Goal: Download file/media

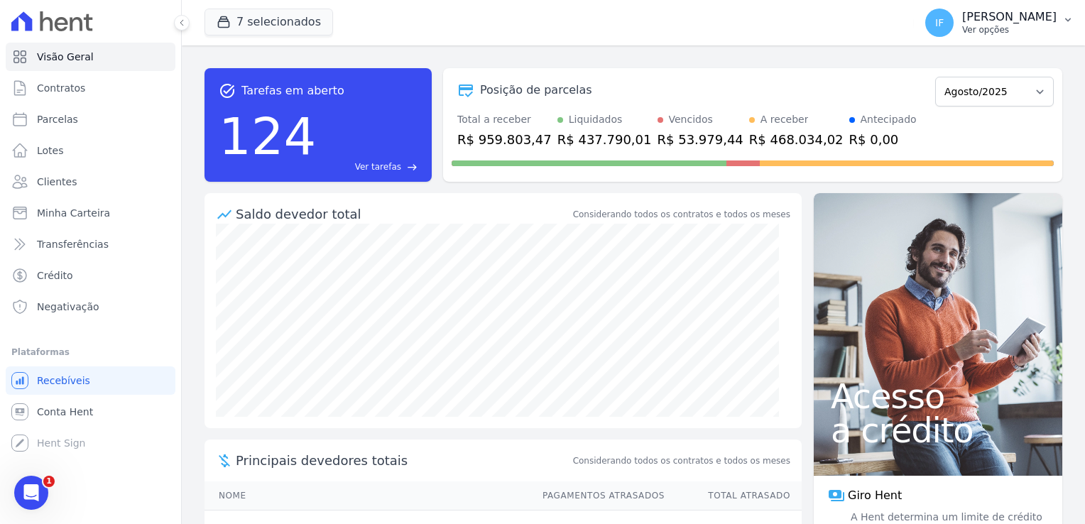
click at [442, 28] on p "Ver opções" at bounding box center [1009, 29] width 94 height 11
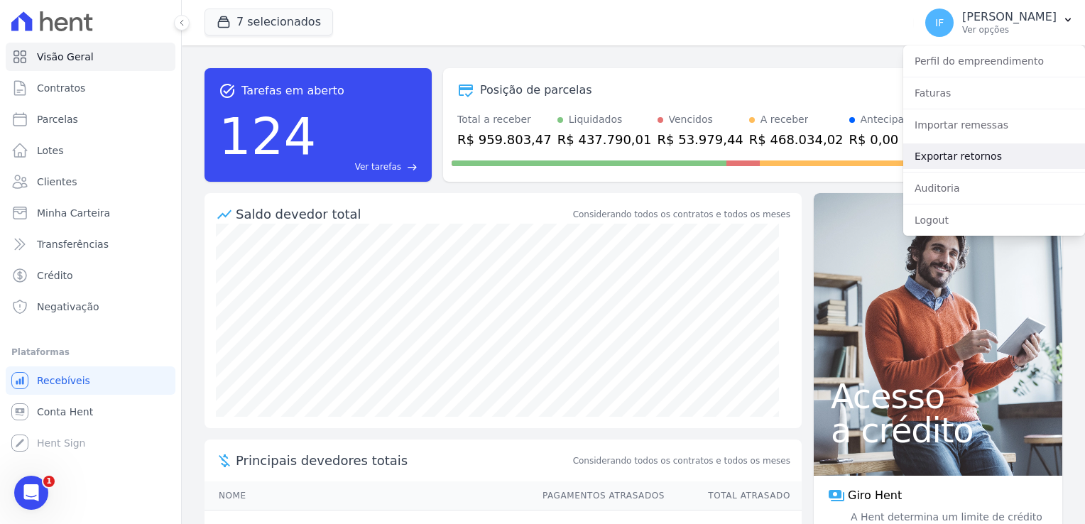
click at [442, 163] on link "Exportar retornos" at bounding box center [994, 156] width 182 height 26
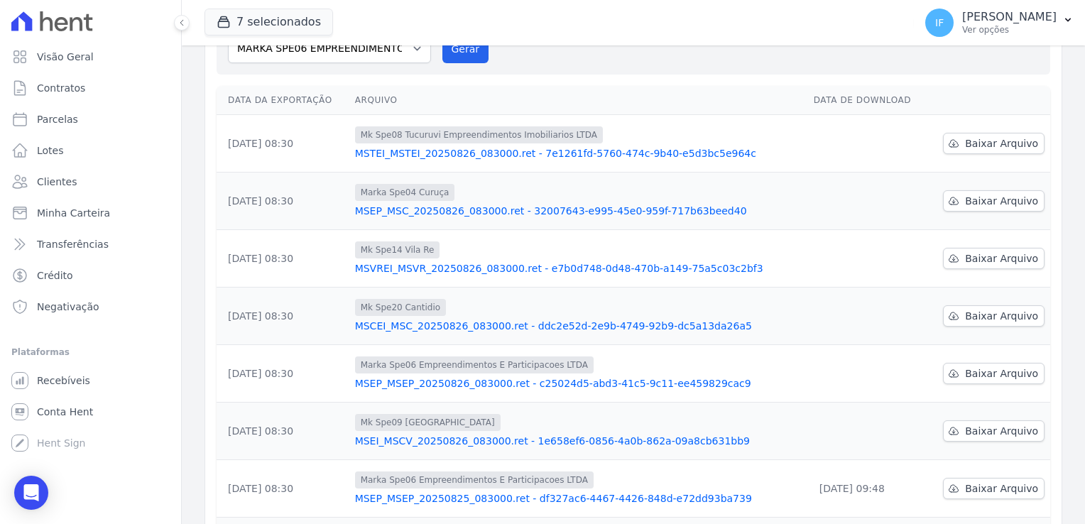
scroll to position [158, 0]
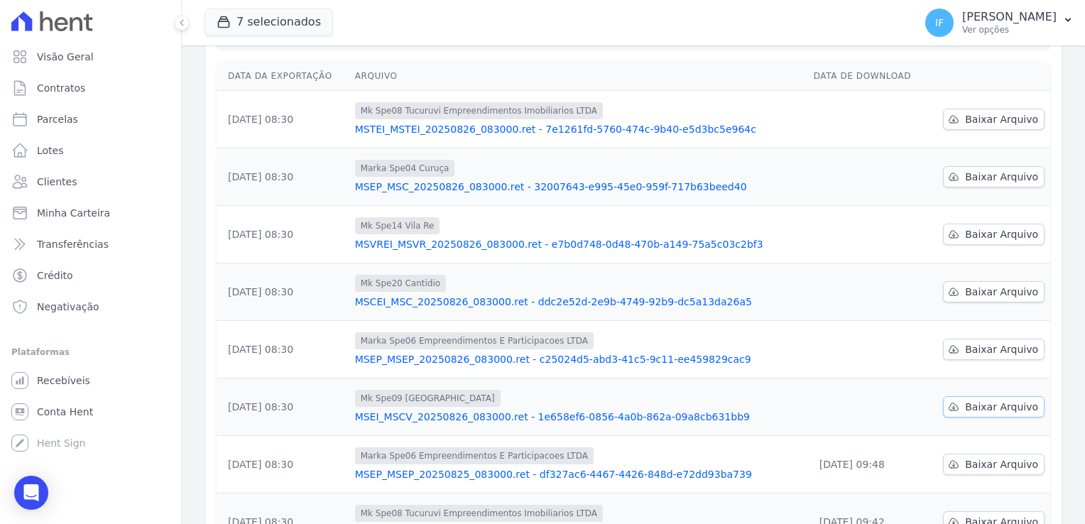
click at [442, 315] on span "Baixar Arquivo" at bounding box center [1001, 407] width 73 height 14
click at [442, 315] on span "Baixar Arquivo" at bounding box center [1001, 349] width 73 height 14
click at [442, 288] on span "Baixar Arquivo" at bounding box center [1001, 292] width 73 height 14
click at [442, 231] on link "Baixar Arquivo" at bounding box center [994, 234] width 102 height 21
click at [442, 176] on span "Baixar Arquivo" at bounding box center [1001, 177] width 73 height 14
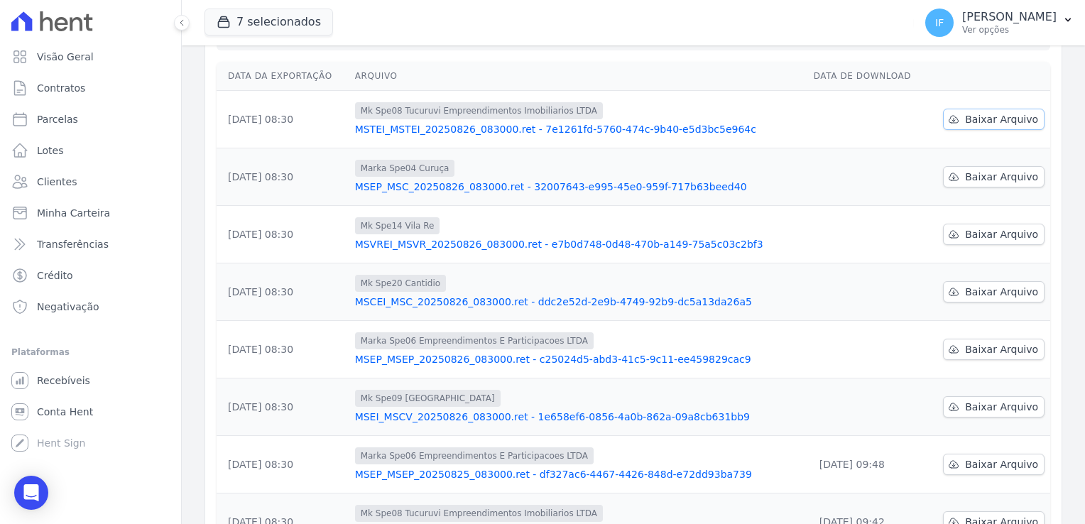
click at [442, 121] on span "Baixar Arquivo" at bounding box center [1001, 119] width 73 height 14
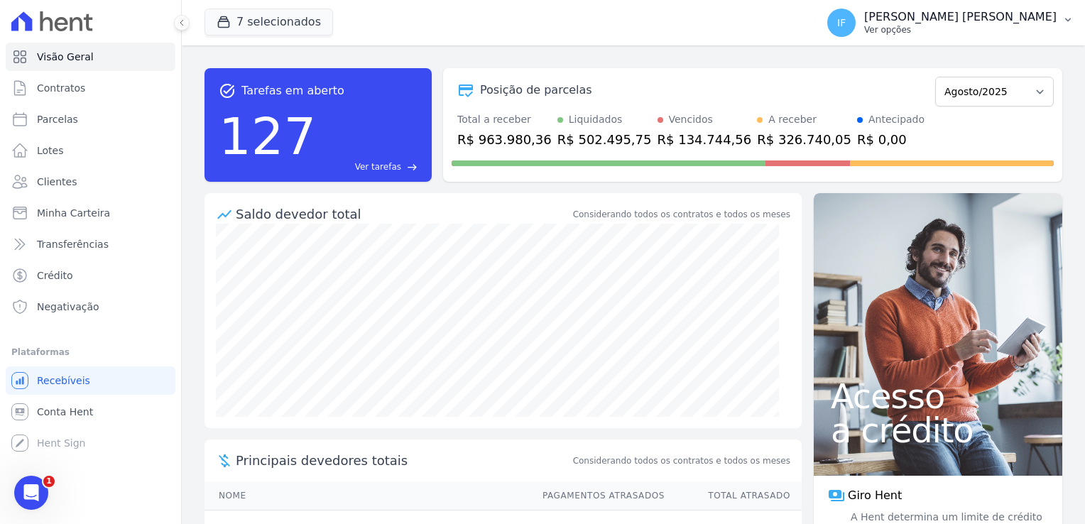
click at [948, 18] on p "[PERSON_NAME] [PERSON_NAME]" at bounding box center [960, 17] width 192 height 14
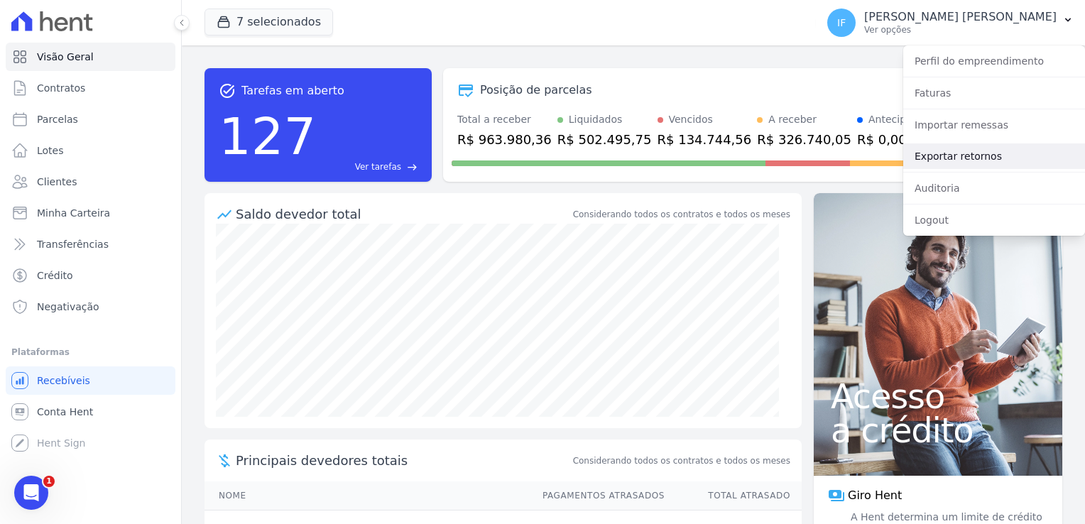
click at [961, 155] on link "Exportar retornos" at bounding box center [994, 156] width 182 height 26
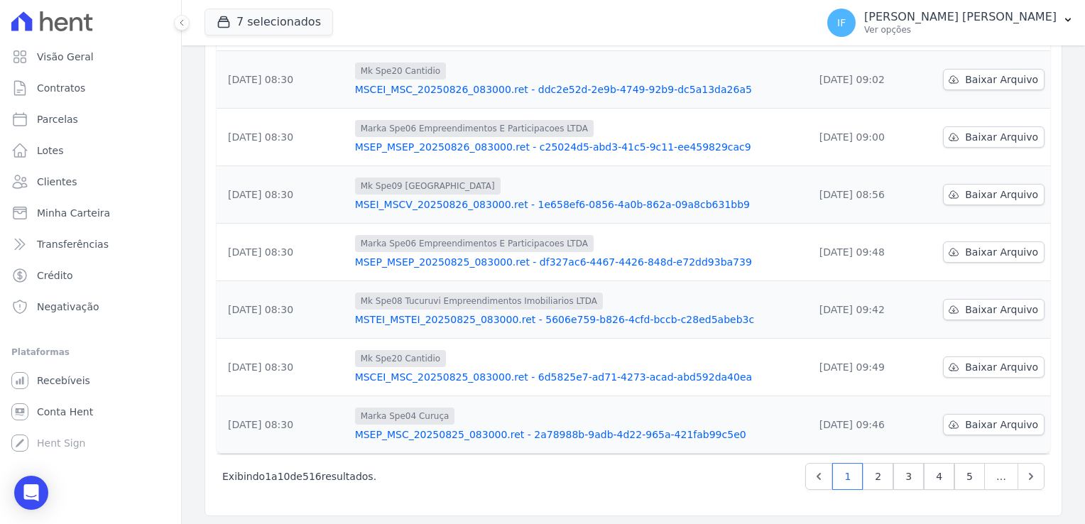
scroll to position [371, 0]
click at [870, 474] on link "2" at bounding box center [878, 475] width 31 height 27
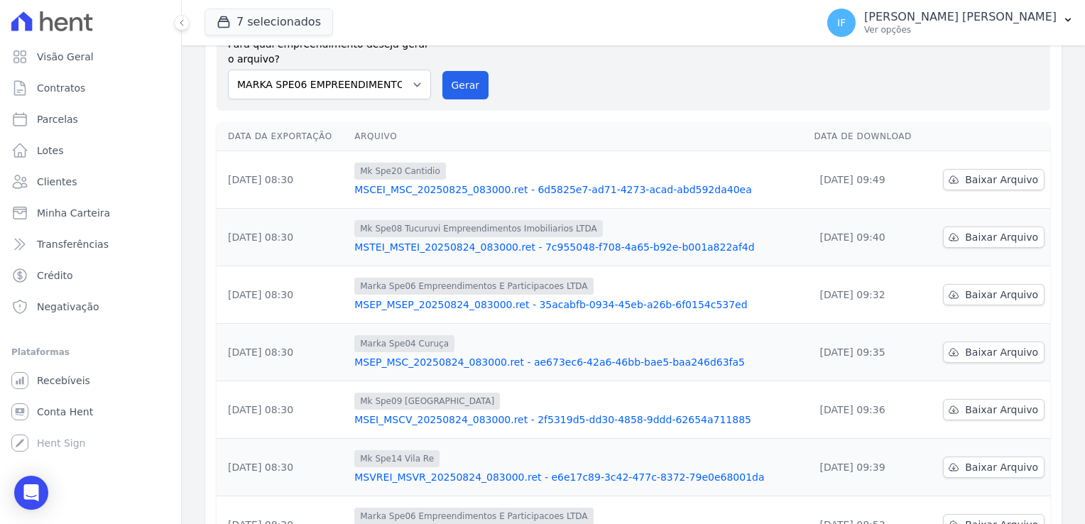
scroll to position [371, 0]
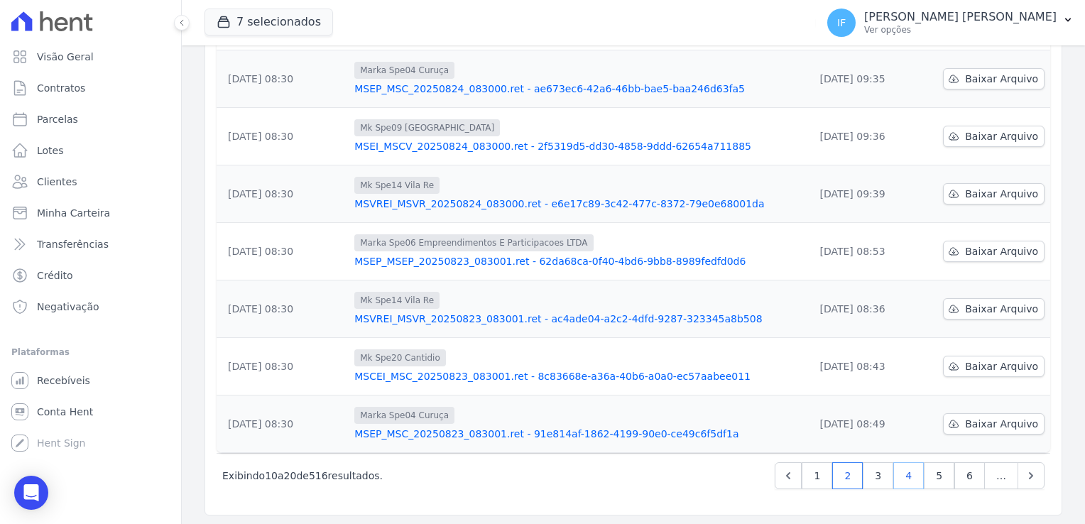
click at [899, 474] on link "4" at bounding box center [908, 475] width 31 height 27
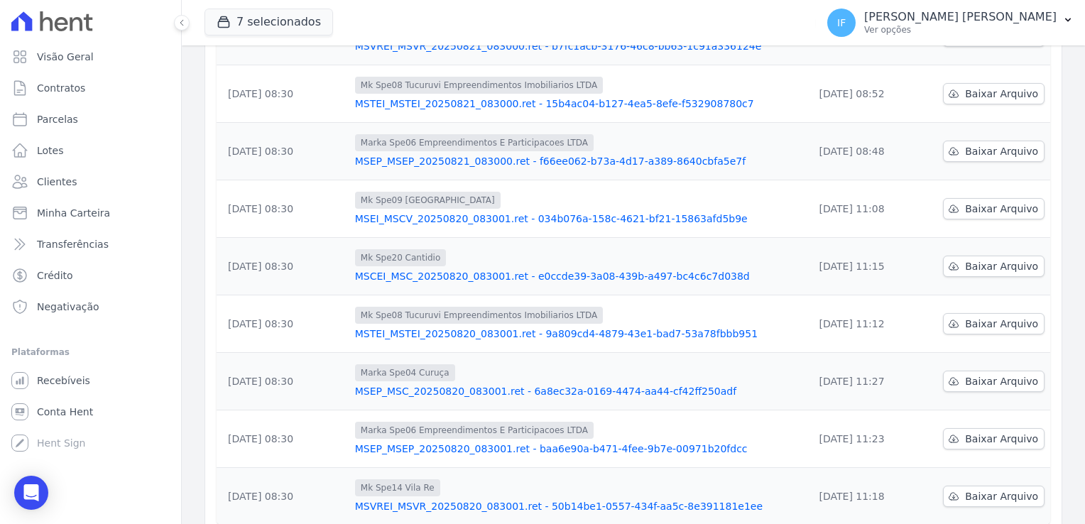
scroll to position [371, 0]
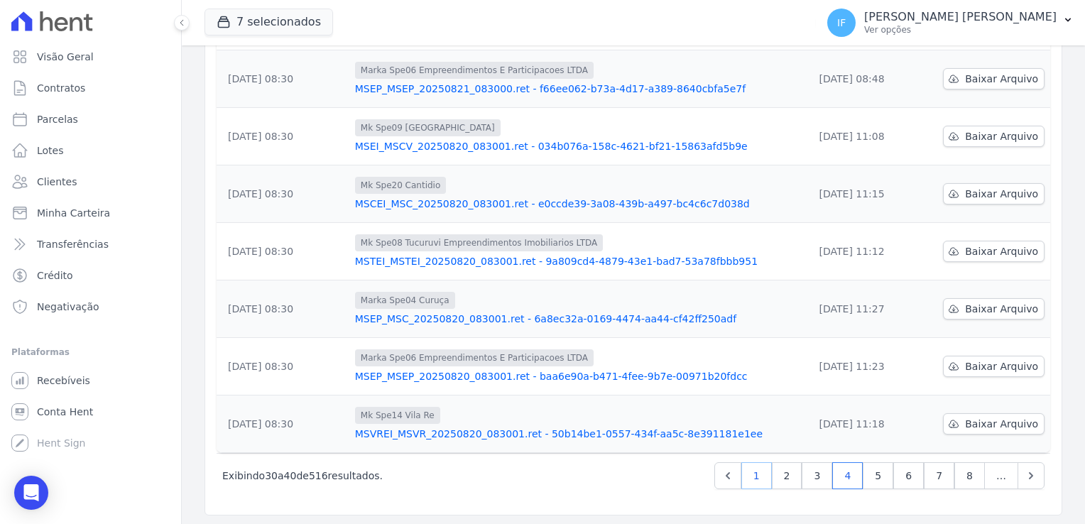
click at [753, 473] on link "1" at bounding box center [756, 475] width 31 height 27
